Goal: Transaction & Acquisition: Purchase product/service

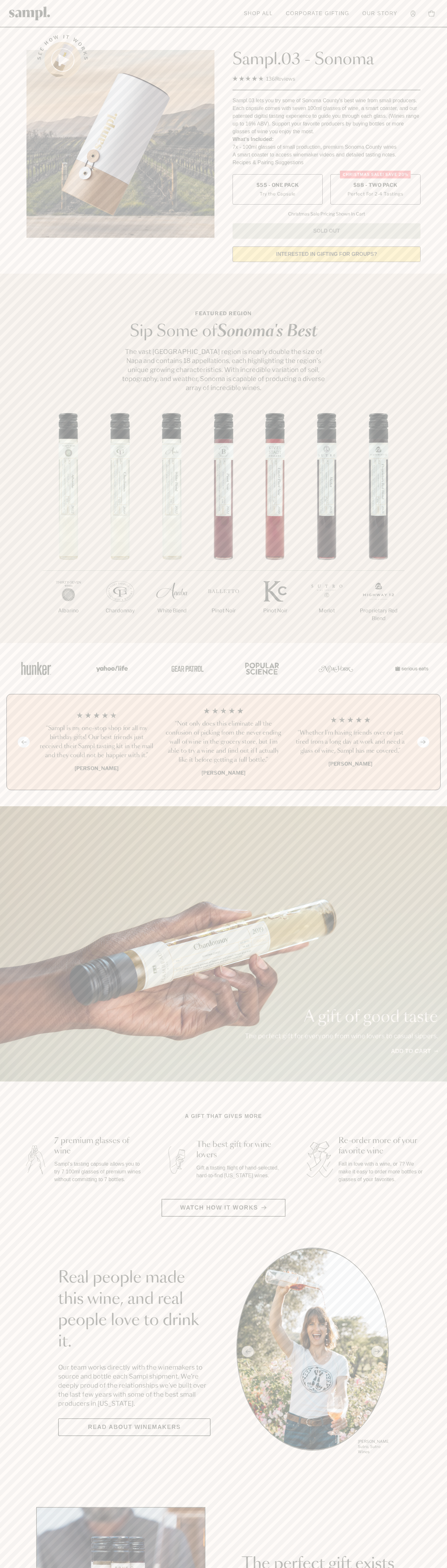
click at [375, 190] on label "Christmas SALE! Save 20% $88 - Two Pack Perfect For 2-4 Tastings" at bounding box center [375, 189] width 90 height 30
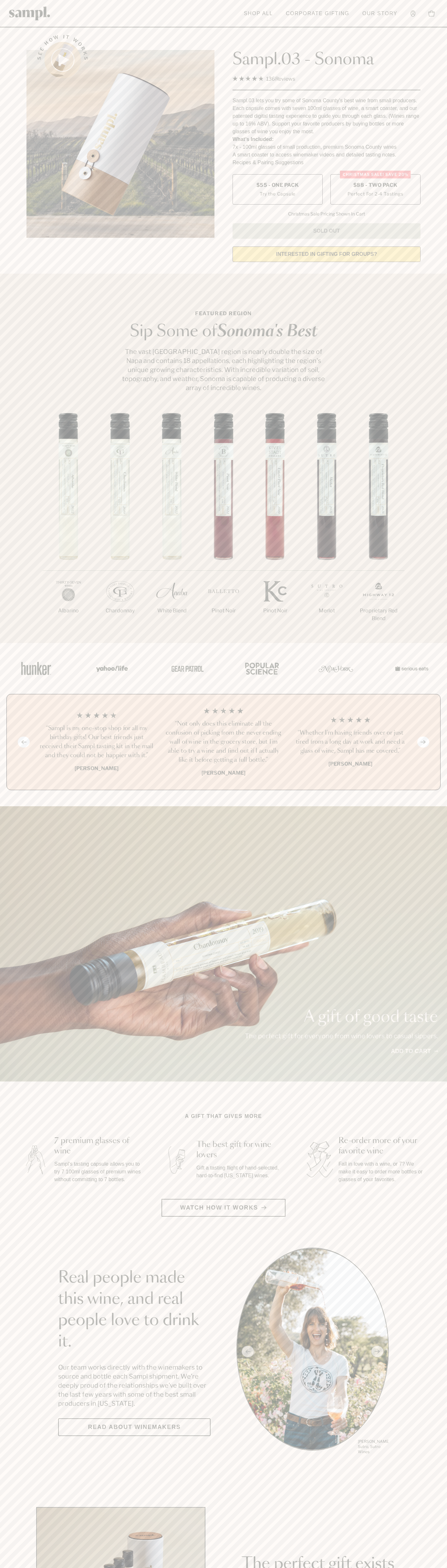
click at [224, 743] on h3 "“Not only does this eliminate all the confusion of picking from the never endin…" at bounding box center [223, 742] width 116 height 45
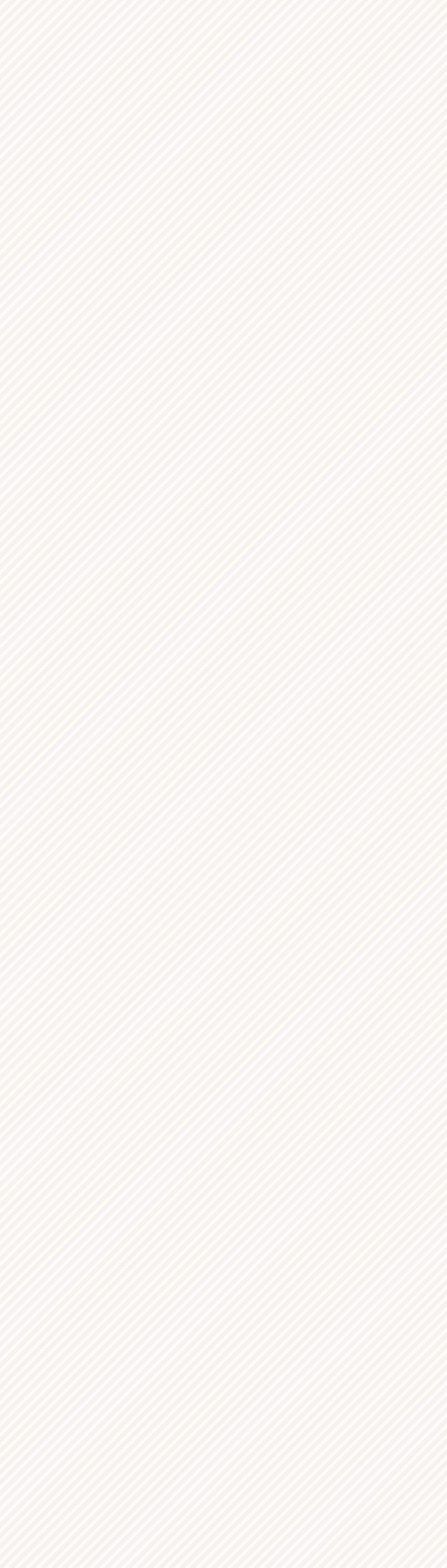
click at [267, 0] on html "One or more of the items in your cart is a recurring or deferred purchase. By c…" at bounding box center [224, 0] width 447 height 0
click at [436, 0] on html "One or more of the items in your cart is a recurring or deferred purchase. By c…" at bounding box center [224, 0] width 447 height 0
click at [144, 0] on html "One or more of the items in your cart is a recurring or deferred purchase. By c…" at bounding box center [224, 0] width 447 height 0
click at [1, 0] on html "One or more of the items in your cart is a recurring or deferred purchase. By c…" at bounding box center [224, 0] width 447 height 0
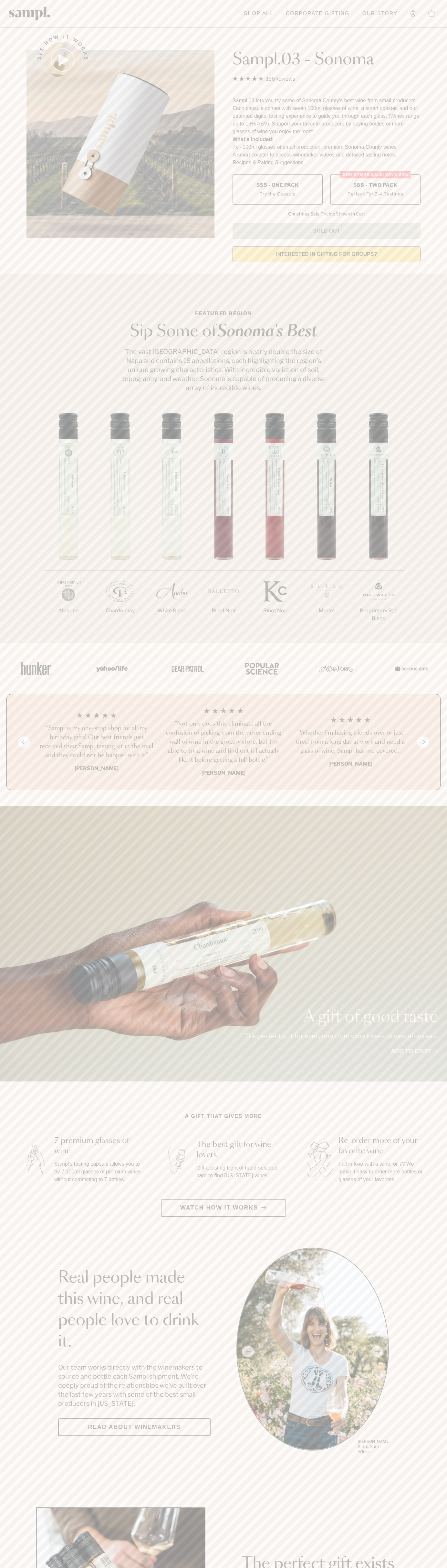
click at [375, 186] on span "$88 - Two Pack" at bounding box center [375, 185] width 44 height 7
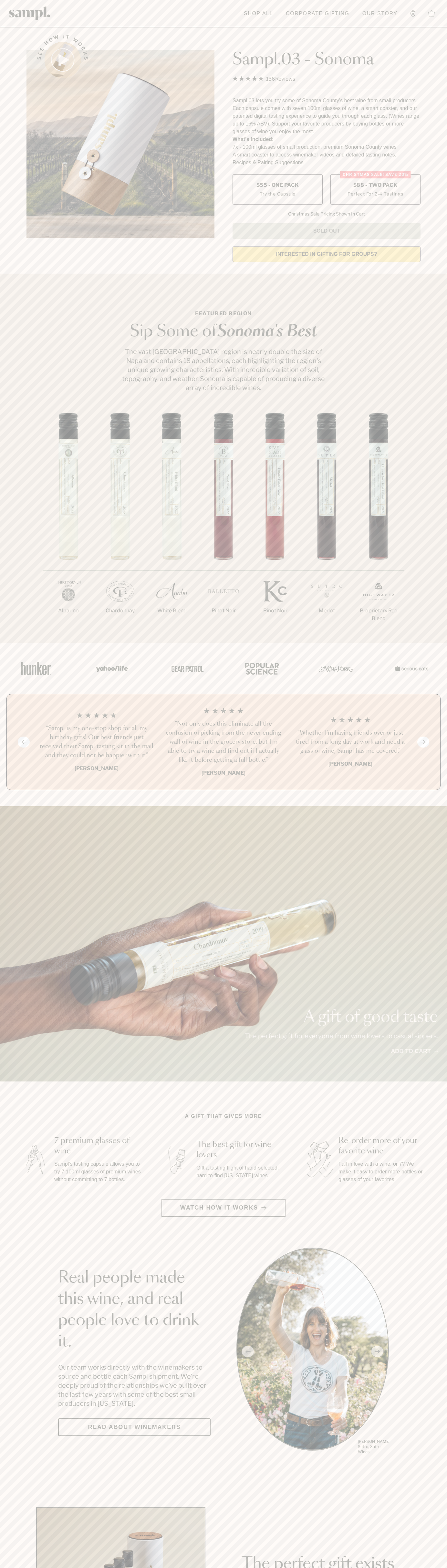
click at [224, 743] on h3 "“Not only does this eliminate all the confusion of picking from the never endin…" at bounding box center [223, 742] width 116 height 45
